Goal: Check status: Check status

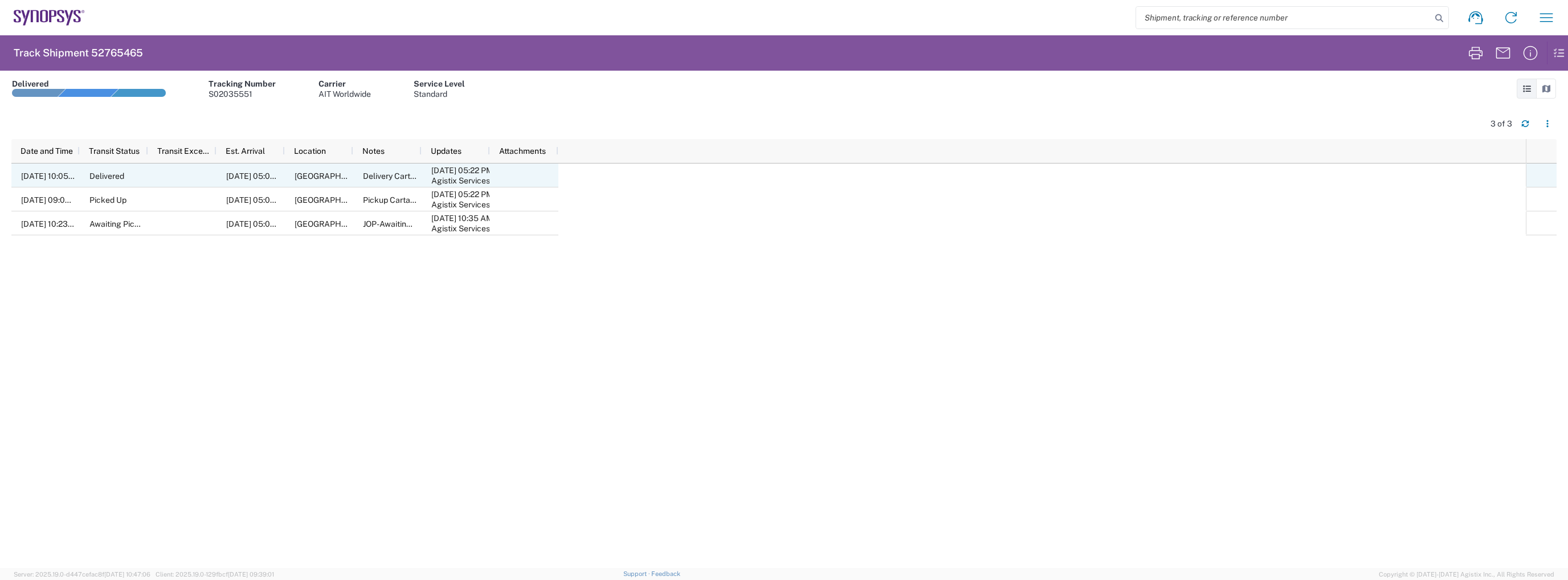
click at [32, 177] on span "[DATE] 10:05 AM" at bounding box center [52, 176] width 62 height 9
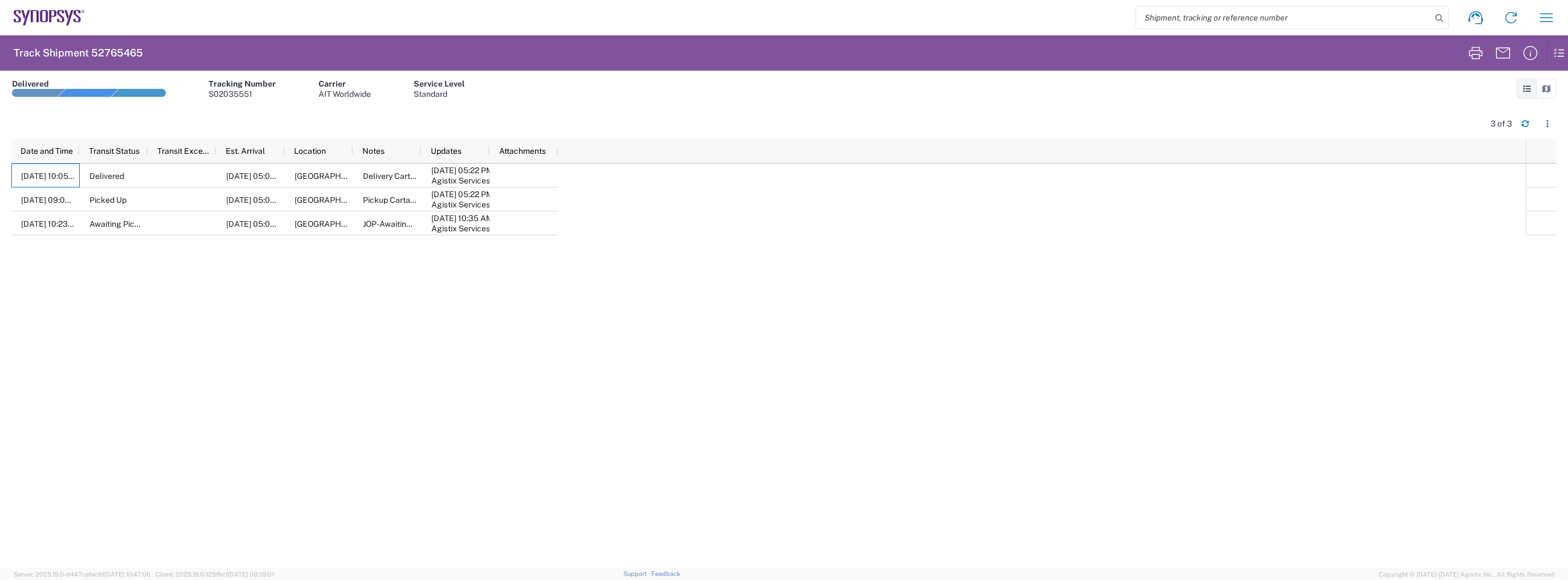
click at [432, 91] on div "Standard" at bounding box center [439, 94] width 51 height 10
click at [1551, 51] on icon at bounding box center [1554, 53] width 13 height 22
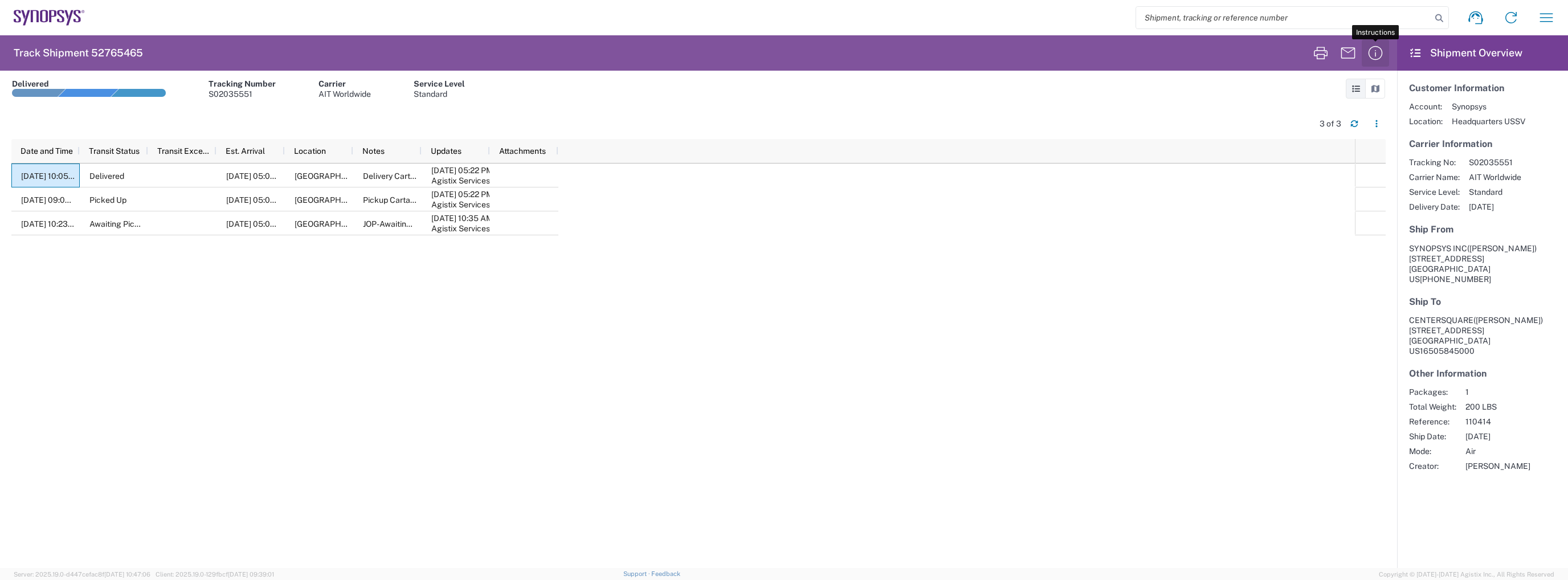
click at [1368, 53] on icon "button" at bounding box center [1375, 53] width 18 height 18
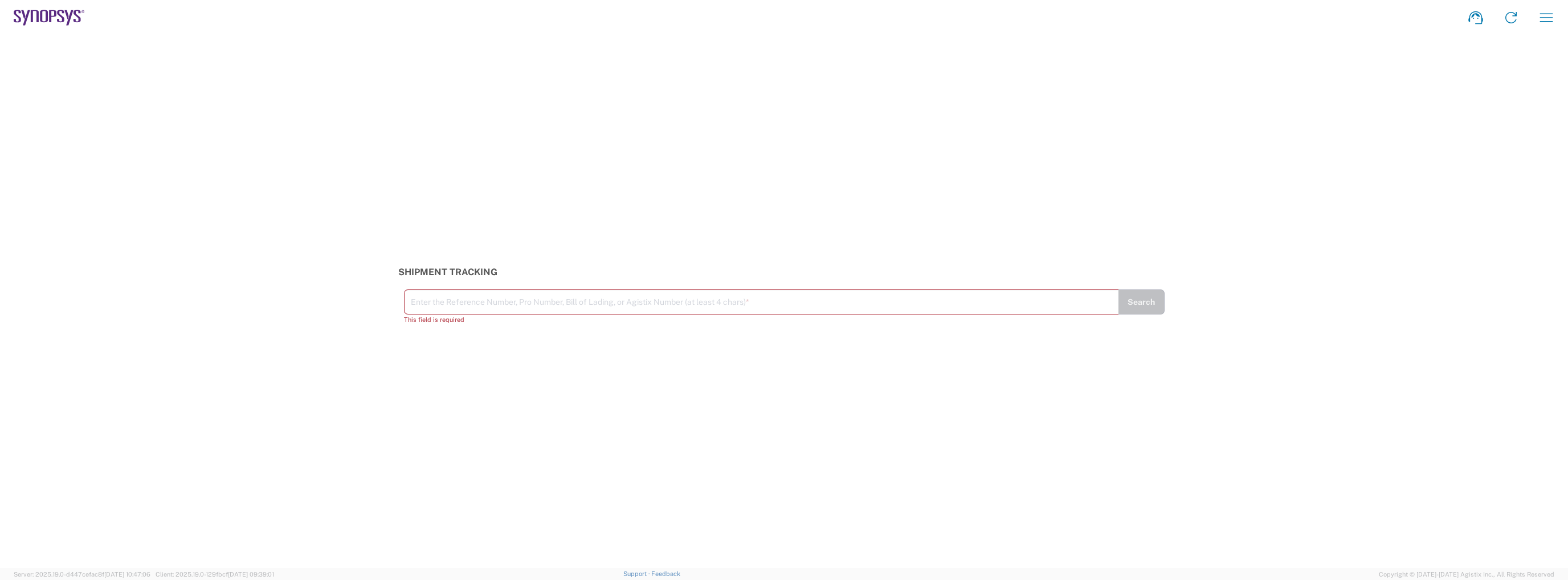
click at [28, 15] on icon at bounding box center [49, 17] width 71 height 16
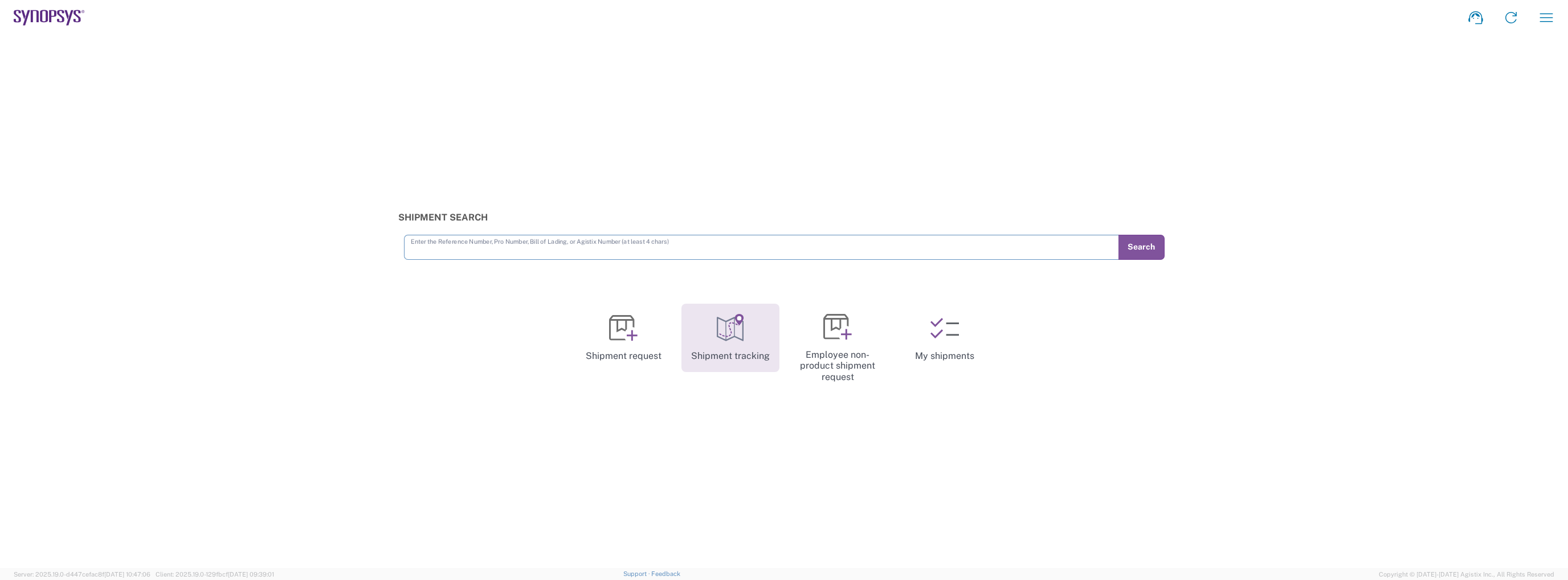
click at [737, 342] on link "Shipment tracking" at bounding box center [731, 338] width 98 height 69
